Goal: Task Accomplishment & Management: Manage account settings

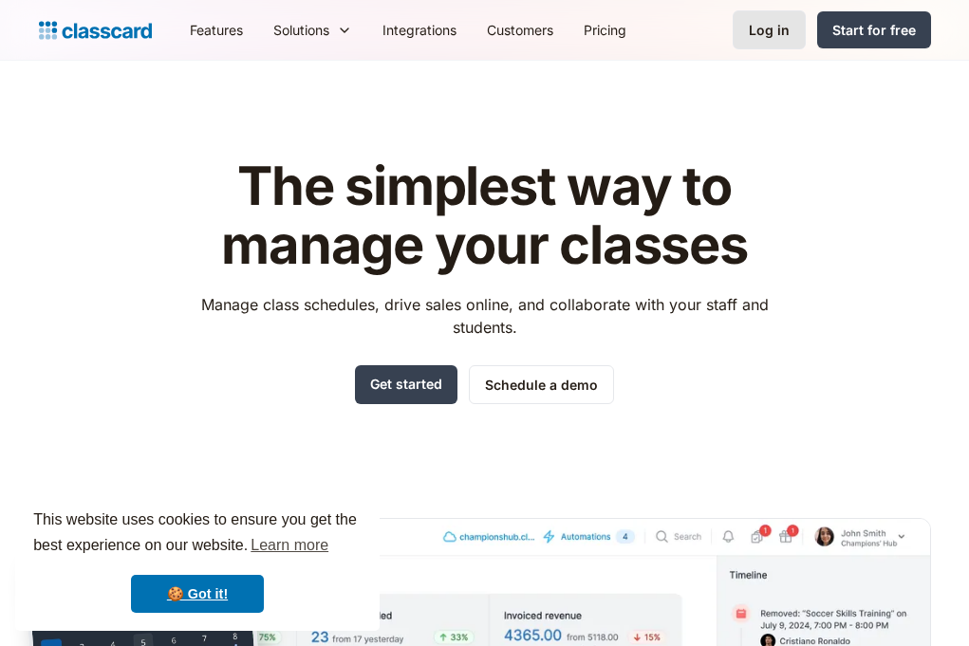
click at [764, 48] on link "Log in" at bounding box center [769, 29] width 73 height 39
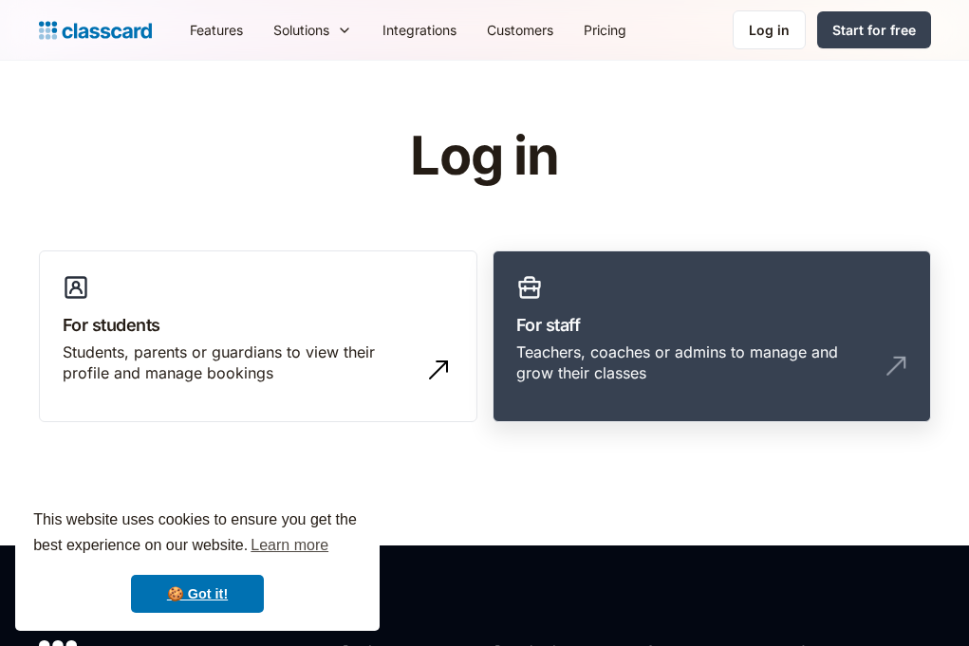
click at [670, 293] on link "For staff Teachers, coaches or admins to manage and grow their classes" at bounding box center [712, 337] width 439 height 173
